Goal: Find specific page/section: Find specific page/section

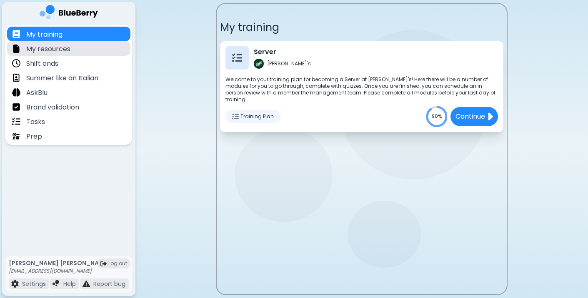
click at [78, 51] on div "My resources" at bounding box center [68, 48] width 123 height 15
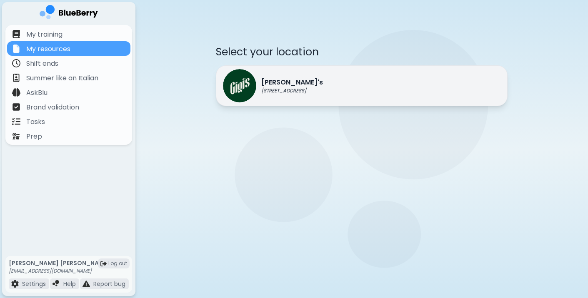
click at [297, 86] on p "[PERSON_NAME]'s" at bounding box center [292, 82] width 62 height 10
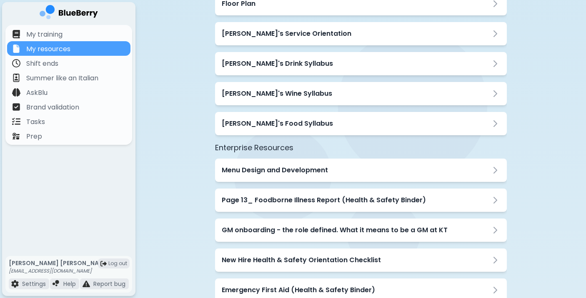
scroll to position [122, 0]
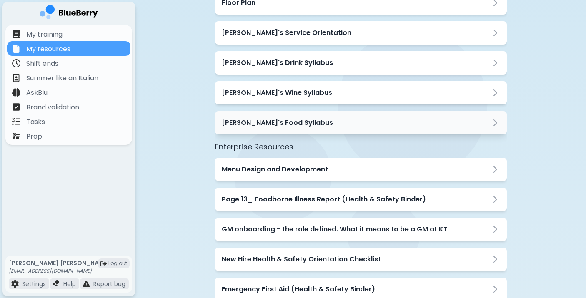
click at [276, 117] on div "[PERSON_NAME]'s Food Syllabus" at bounding box center [361, 122] width 292 height 23
